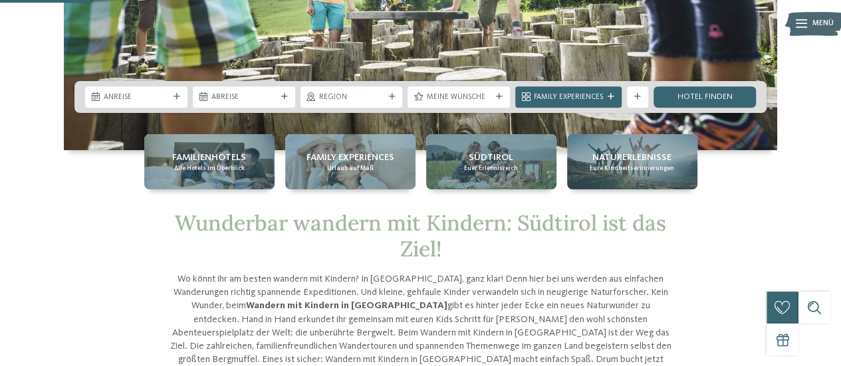
scroll to position [245, 0]
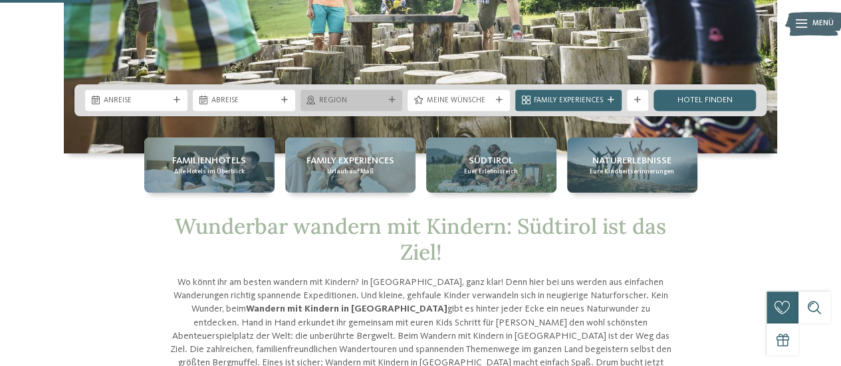
click at [386, 94] on div "Region" at bounding box center [352, 100] width 102 height 21
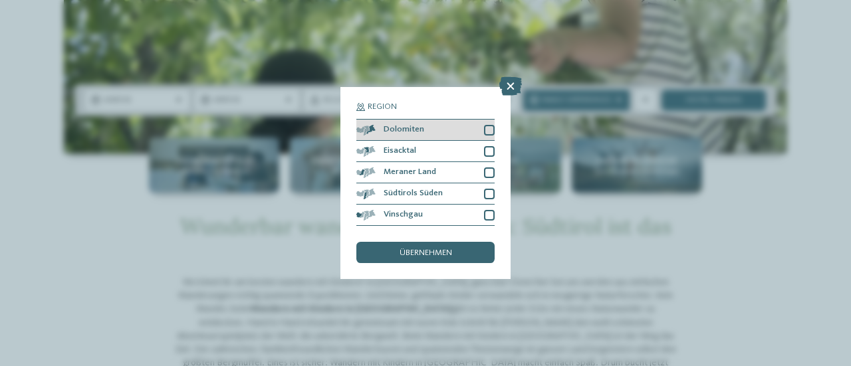
click at [487, 128] on div at bounding box center [489, 130] width 11 height 11
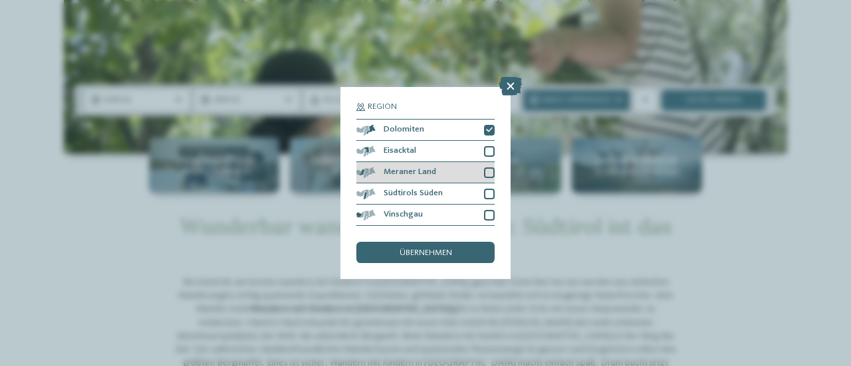
click at [493, 170] on div at bounding box center [489, 173] width 11 height 11
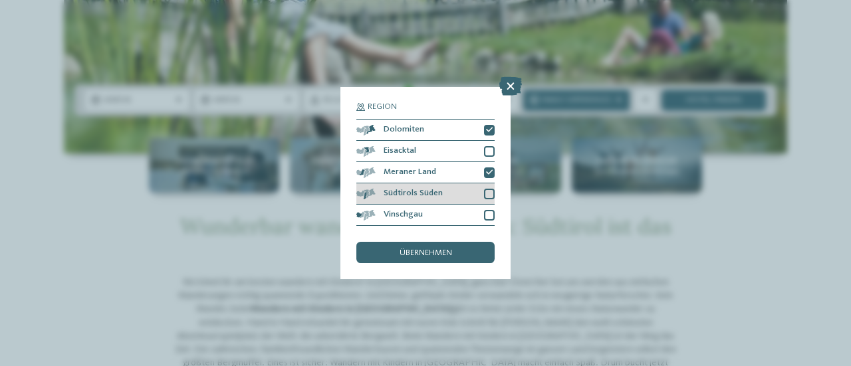
click at [491, 192] on div at bounding box center [489, 194] width 11 height 11
click at [410, 251] on span "übernehmen" at bounding box center [426, 253] width 53 height 9
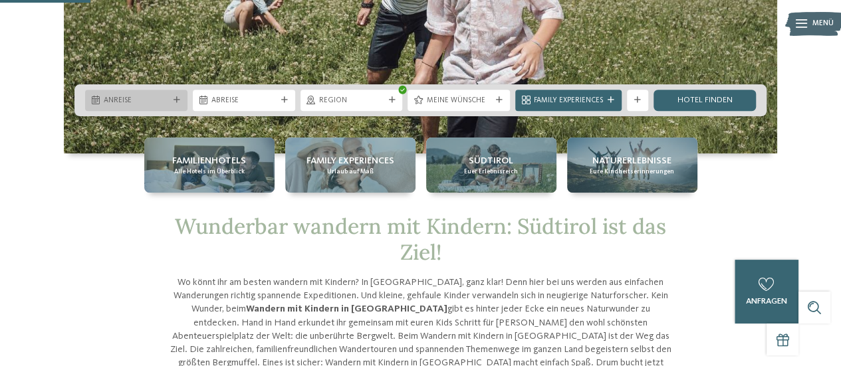
click at [174, 93] on div "Anreise" at bounding box center [136, 100] width 102 height 21
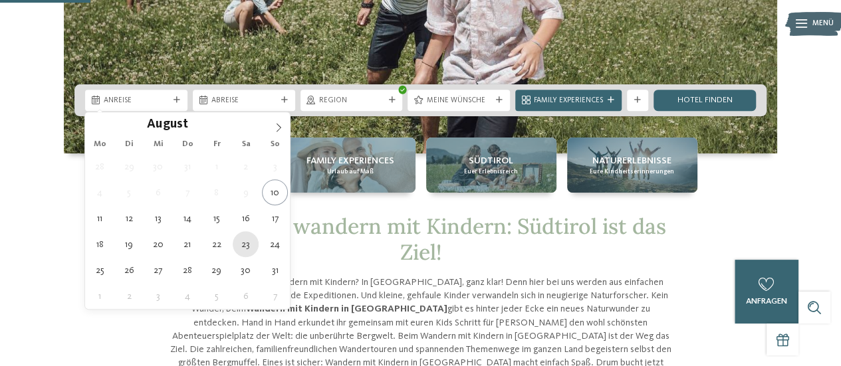
type div "23.08.2025"
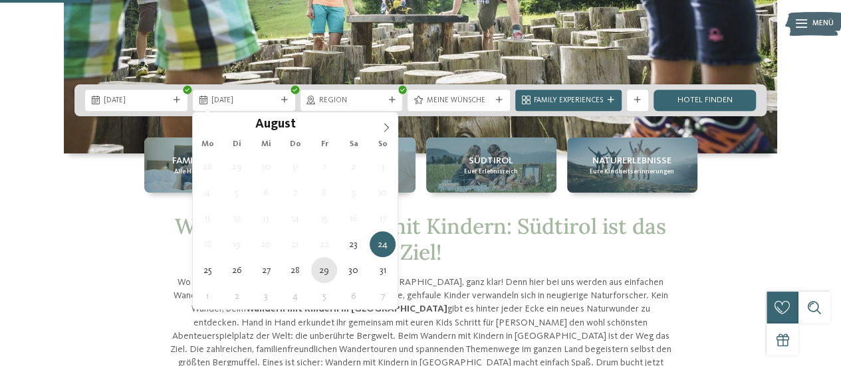
type div "29.08.2025"
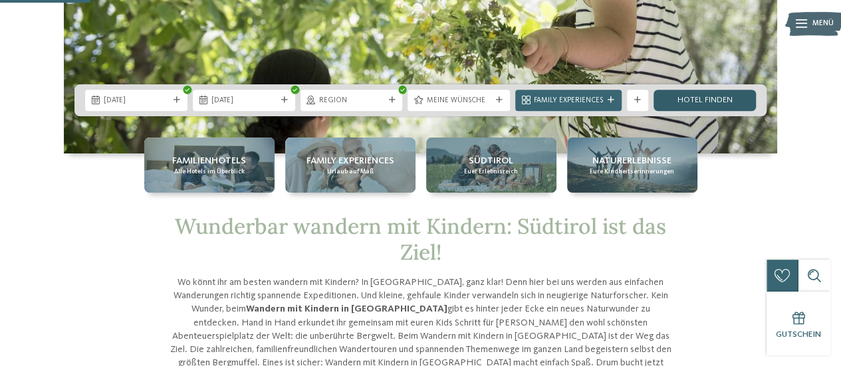
click at [691, 102] on link "Hotel finden" at bounding box center [705, 100] width 102 height 21
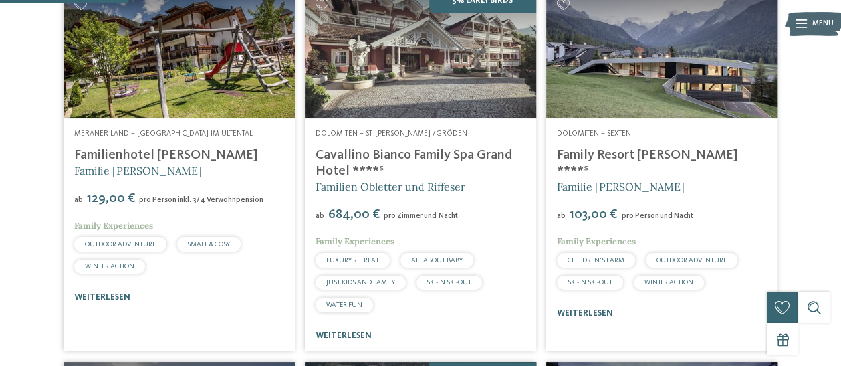
scroll to position [388, 0]
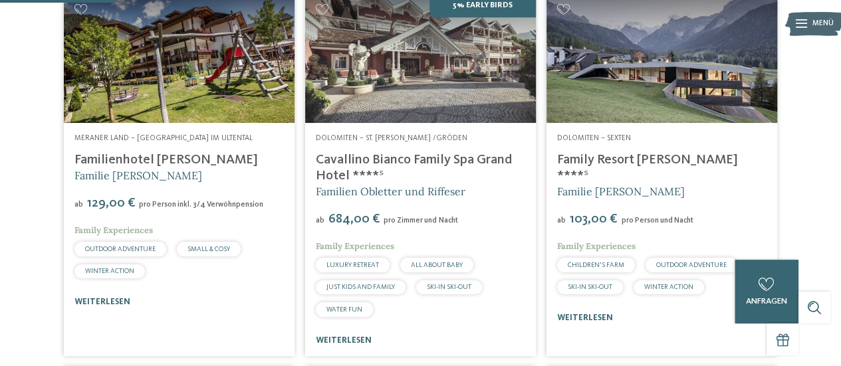
drag, startPoint x: 205, startPoint y: 180, endPoint x: 76, endPoint y: 182, distance: 129.7
click at [76, 168] on h4 "Familienhotel [PERSON_NAME]" at bounding box center [178, 160] width 209 height 16
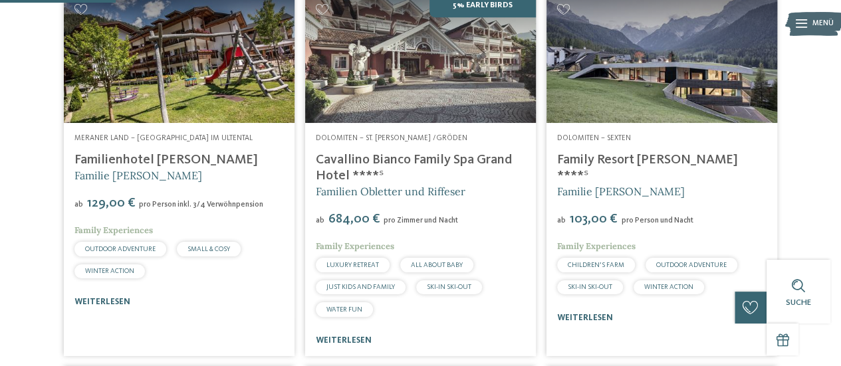
drag, startPoint x: 556, startPoint y: 179, endPoint x: 672, endPoint y: 175, distance: 115.8
click at [672, 175] on div "Dolomiten – Sexten Family Resort Rainer ****ˢ Familie Rainer ab 103,00 € pro Pe…" at bounding box center [662, 228] width 231 height 211
copy link "Family Resort Rainer"
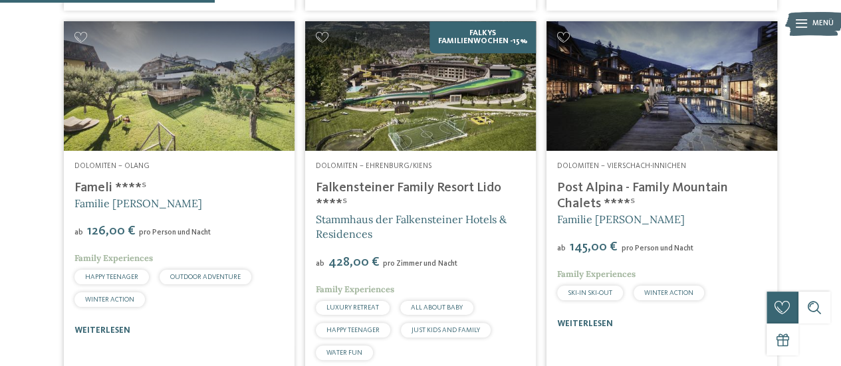
scroll to position [755, 0]
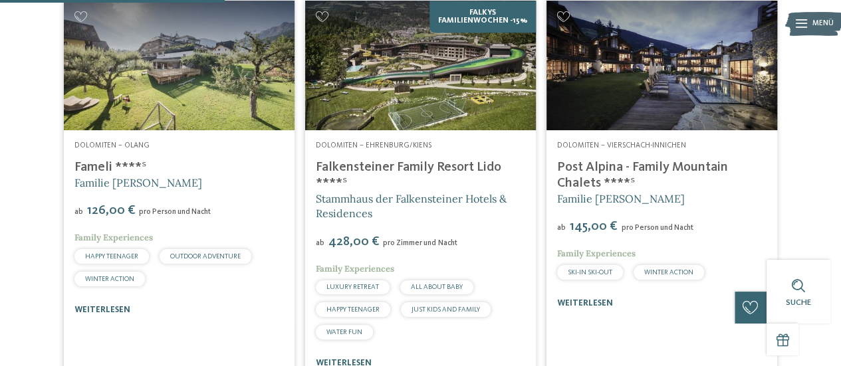
drag, startPoint x: 729, startPoint y: 189, endPoint x: 554, endPoint y: 184, distance: 174.3
click at [554, 184] on div "Dolomiten – Vierschach-Innichen Post Alpina - Family Mountain Chalets ****ˢ Fam…" at bounding box center [662, 224] width 231 height 189
copy link "Post Alpina - Family Mountain"
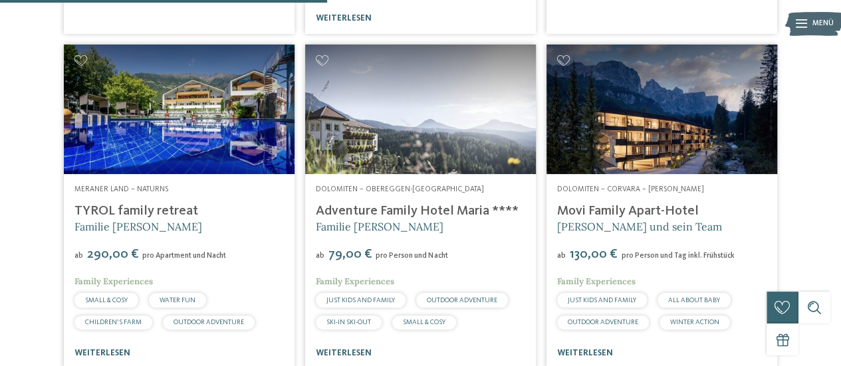
scroll to position [1104, 0]
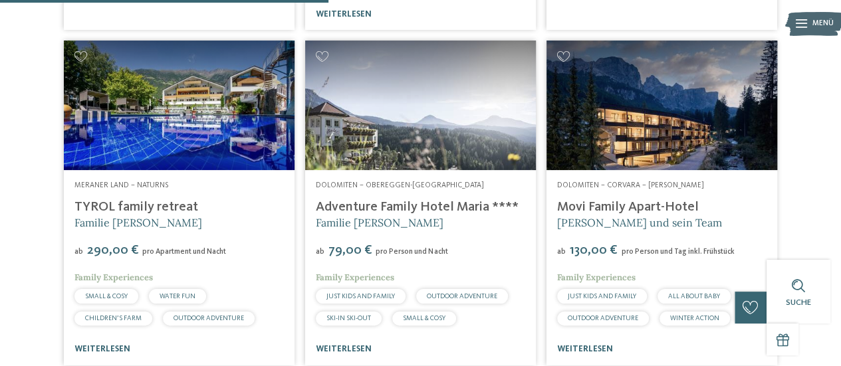
drag, startPoint x: 197, startPoint y: 229, endPoint x: 75, endPoint y: 226, distance: 121.7
click at [75, 215] on h4 "TYROL family retreat" at bounding box center [178, 207] width 209 height 16
copy link "TYROL family retreat"
drag, startPoint x: 702, startPoint y: 231, endPoint x: 557, endPoint y: 233, distance: 145.0
click at [557, 215] on h4 "Movi Family Apart-Hotel" at bounding box center [661, 207] width 209 height 16
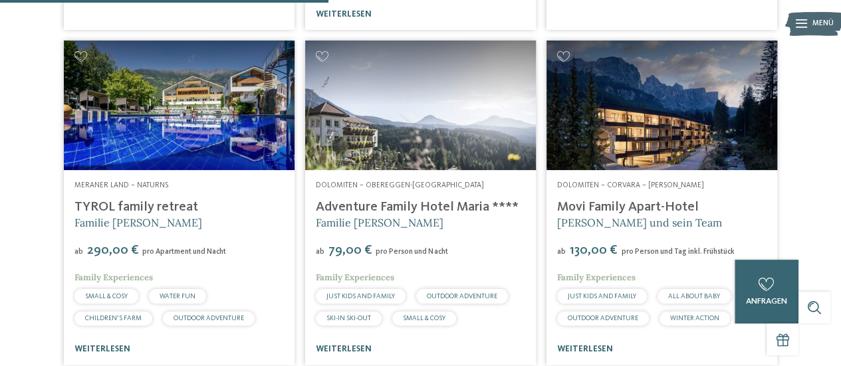
copy link "Movi Family Apart-Hotel"
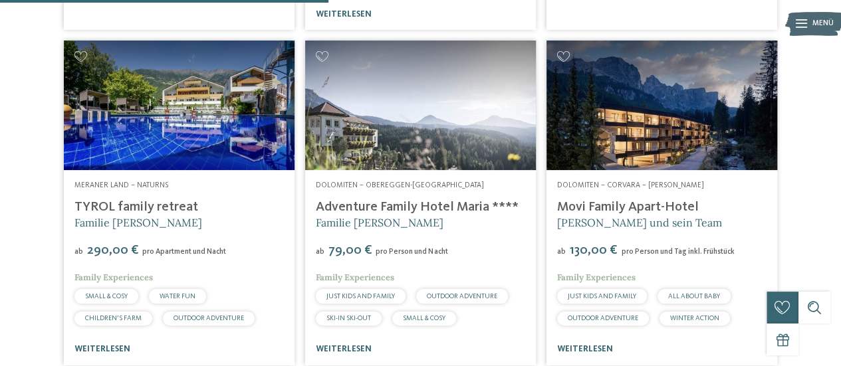
drag, startPoint x: 310, startPoint y: 232, endPoint x: 483, endPoint y: 236, distance: 172.9
click at [483, 236] on div "Dolomiten – Obereggen-Deutschnofen Adventure Family Hotel Maria **** Familie Ko…" at bounding box center [420, 267] width 231 height 195
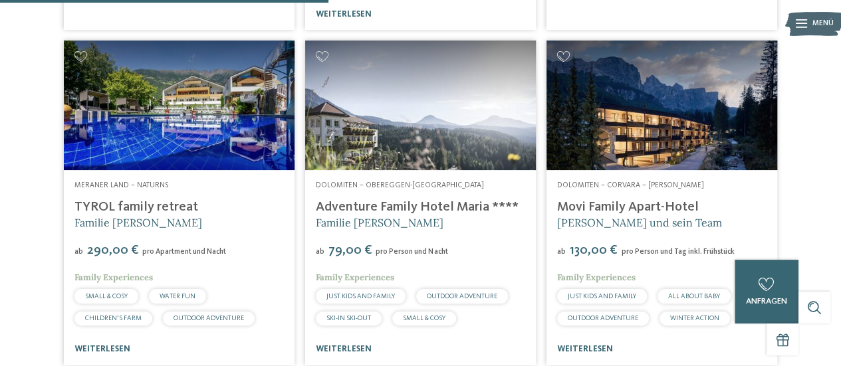
copy link "Adventure Family Hotel Maria"
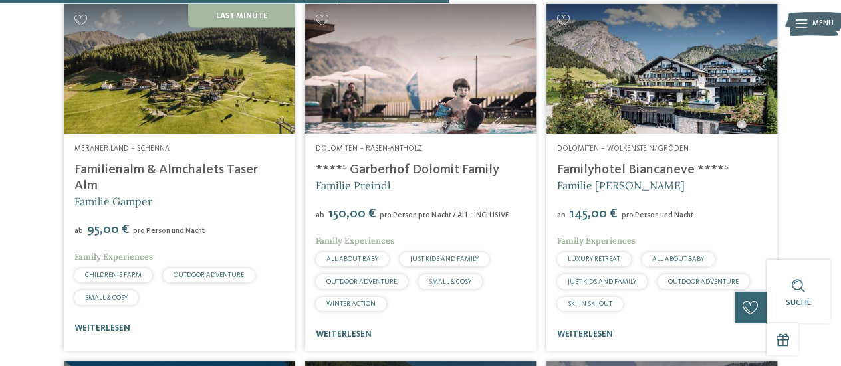
scroll to position [1517, 0]
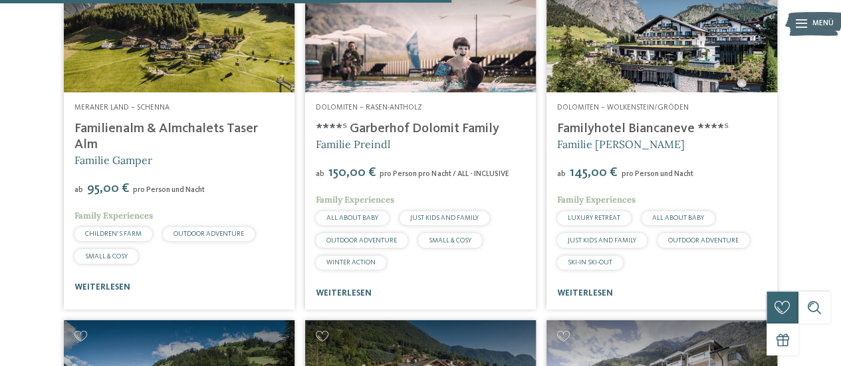
drag, startPoint x: 554, startPoint y: 153, endPoint x: 689, endPoint y: 151, distance: 134.3
click at [689, 151] on div "Dolomiten – Wolkenstein/Gröden Familyhotel Biancaneve ****ˢ Familie Riffeser ab…" at bounding box center [662, 200] width 231 height 217
copy link "Familyhotel Biancaneve"
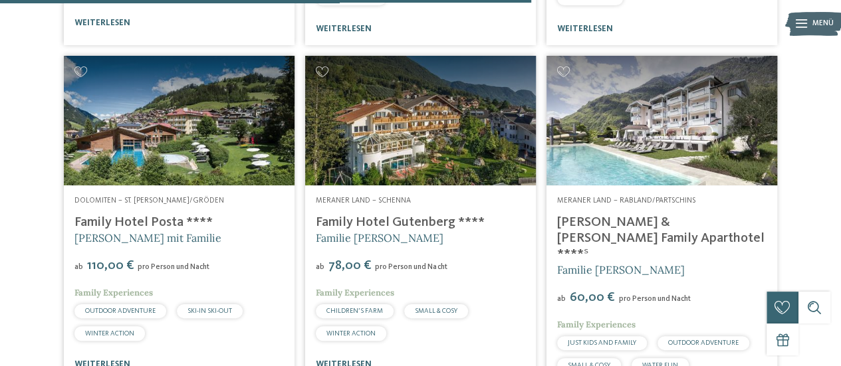
scroll to position [1786, 0]
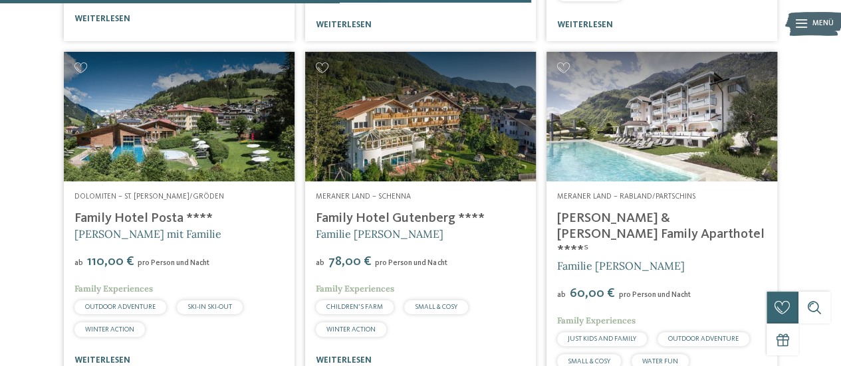
drag, startPoint x: 312, startPoint y: 241, endPoint x: 449, endPoint y: 242, distance: 137.0
click at [449, 242] on div "Meraner Land – Schenna Family Hotel Gutenberg **** Familie Ainhauser ab 78,00 €…" at bounding box center [420, 279] width 231 height 195
copy link "Family Hotel Gutenberg"
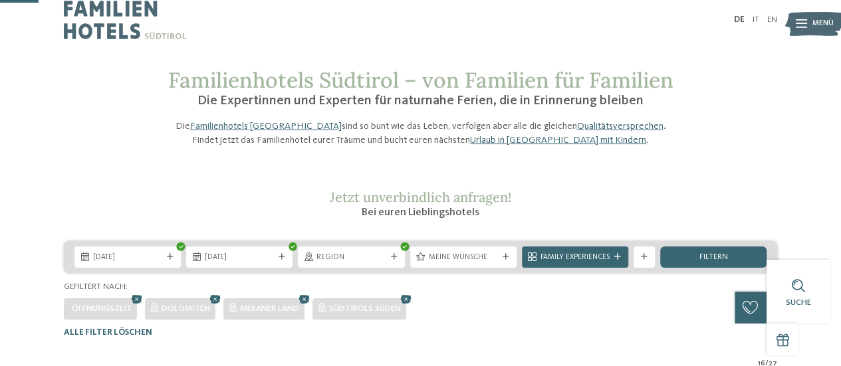
scroll to position [0, 0]
